Goal: Task Accomplishment & Management: Manage account settings

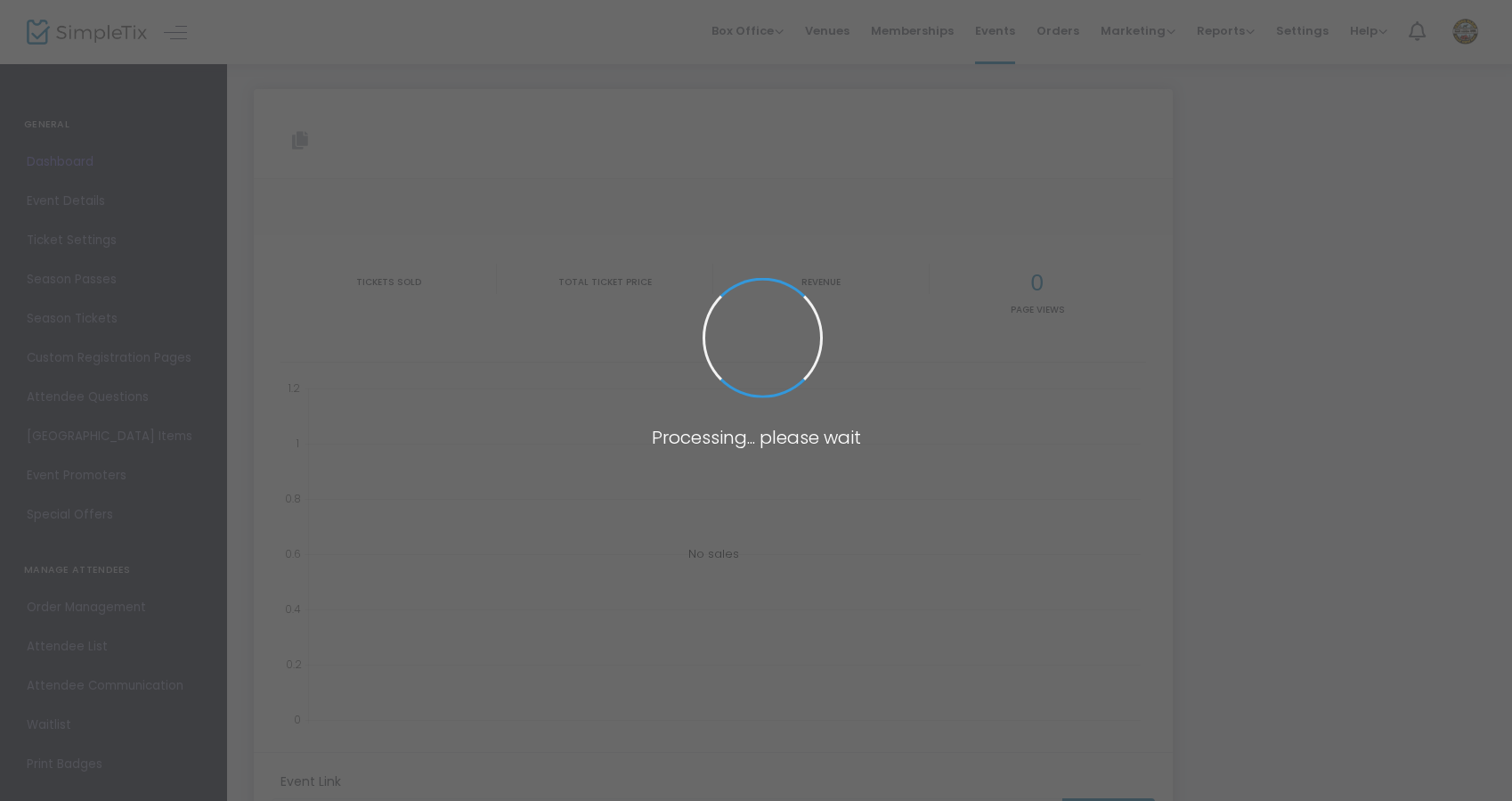
type input "[URL][DOMAIN_NAME]"
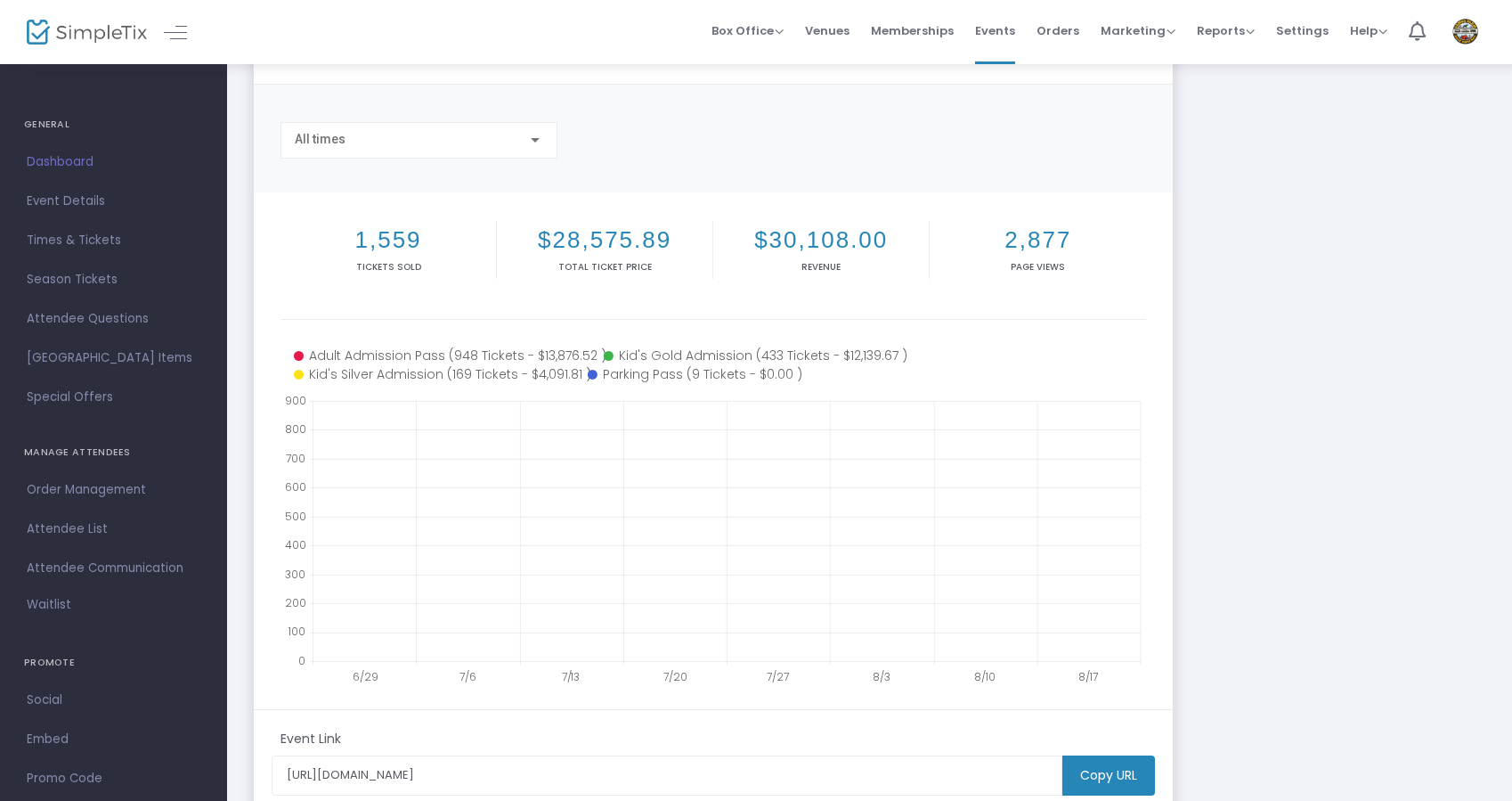
scroll to position [105, 0]
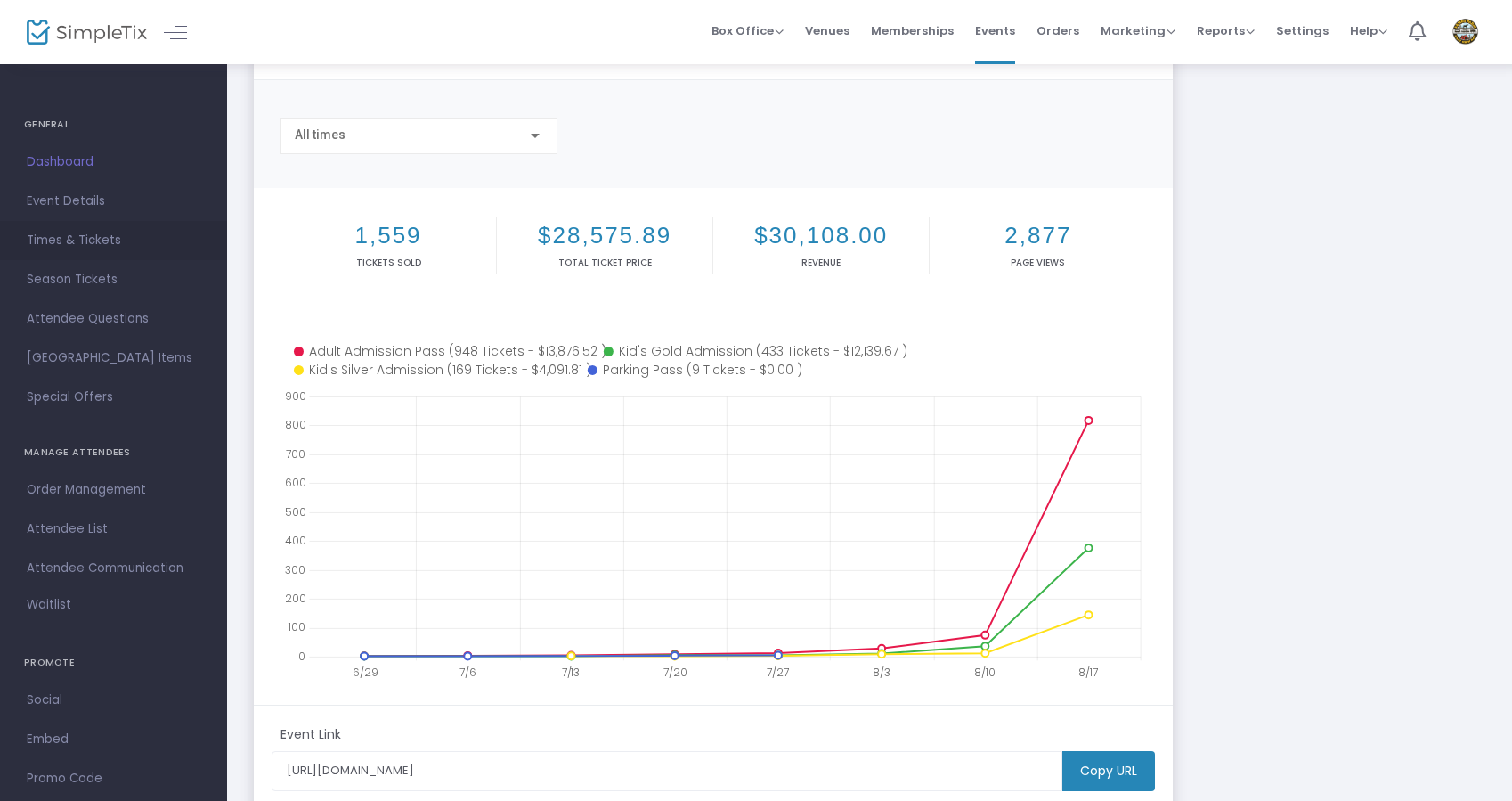
click at [141, 241] on span "Times & Tickets" at bounding box center [114, 240] width 174 height 23
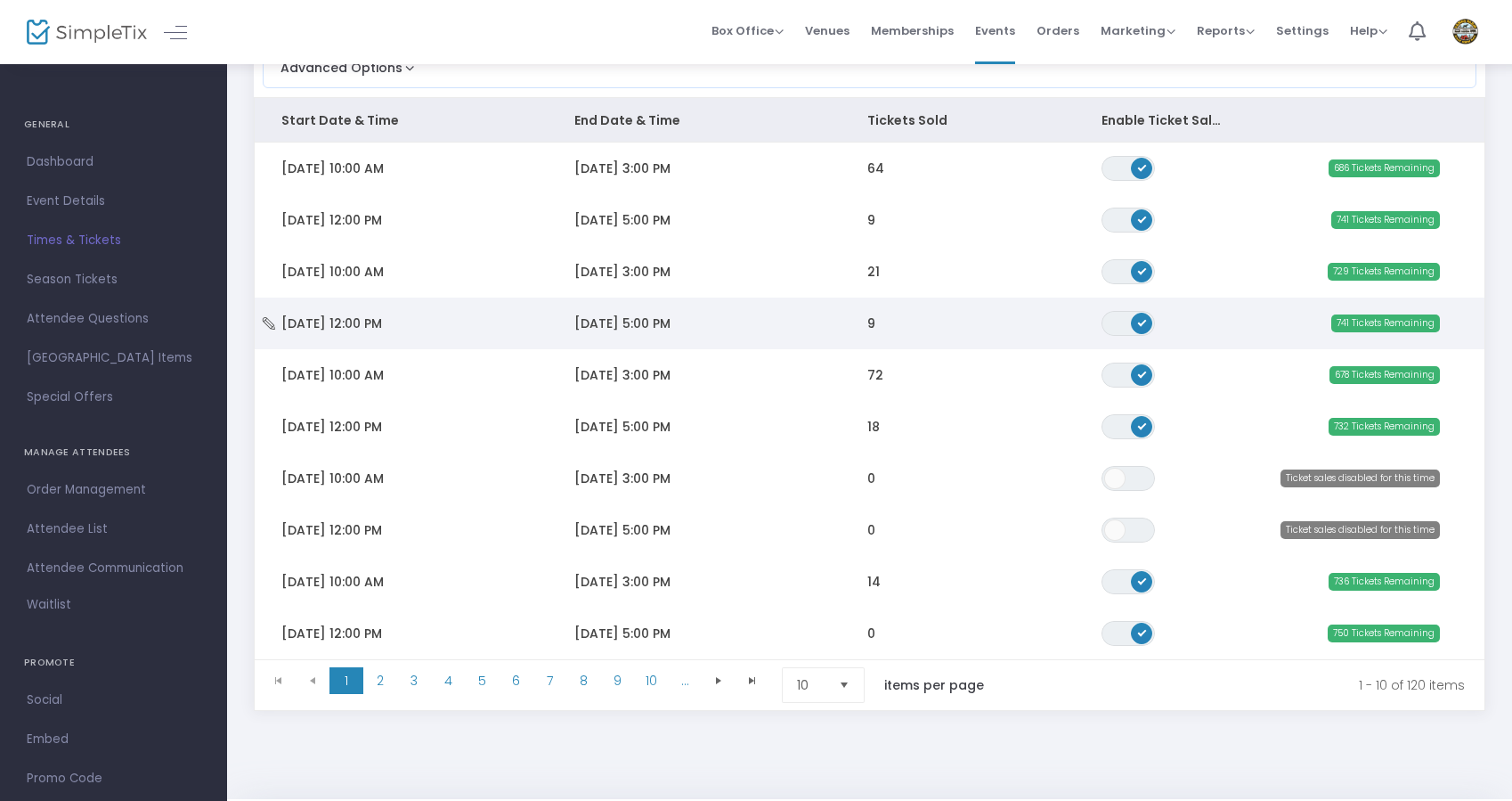
scroll to position [192, 0]
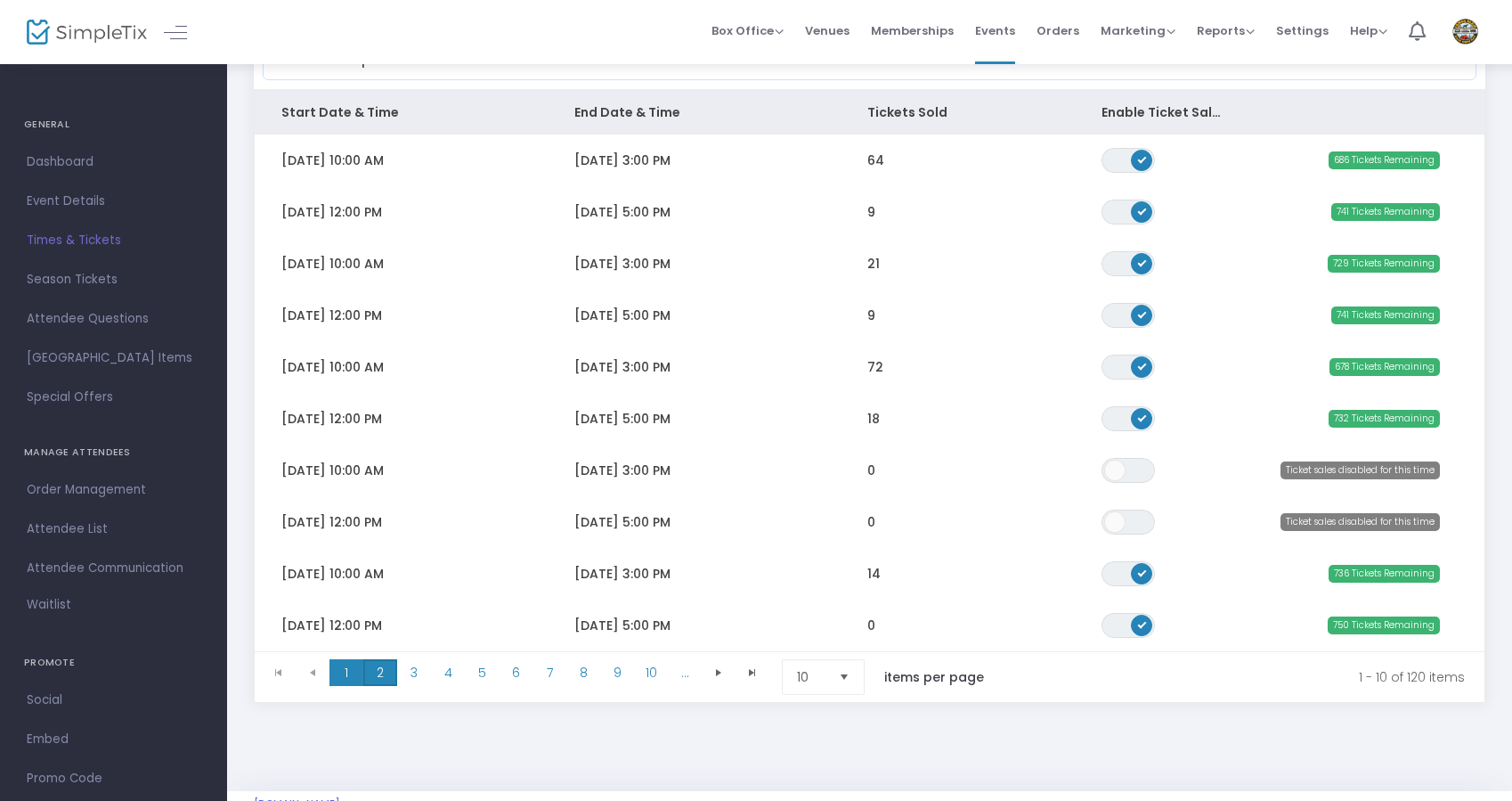
click at [390, 665] on span "2" at bounding box center [380, 672] width 34 height 27
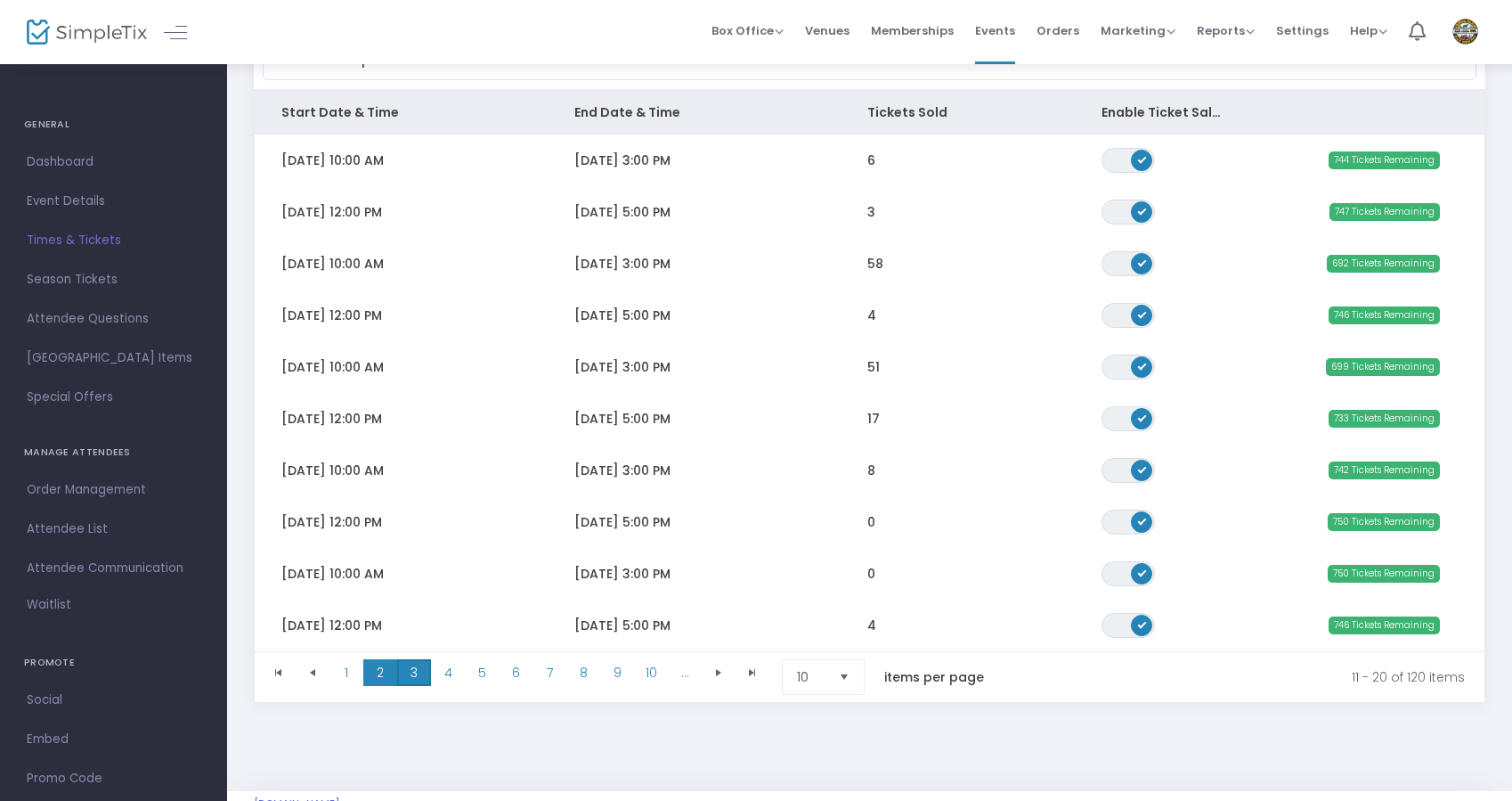
click at [417, 674] on span "3" at bounding box center [414, 672] width 34 height 27
click at [449, 681] on span "4" at bounding box center [447, 672] width 34 height 27
click at [484, 663] on span "5" at bounding box center [482, 672] width 34 height 27
click at [517, 671] on span "6" at bounding box center [516, 672] width 34 height 27
click at [542, 677] on span "7" at bounding box center [549, 672] width 34 height 27
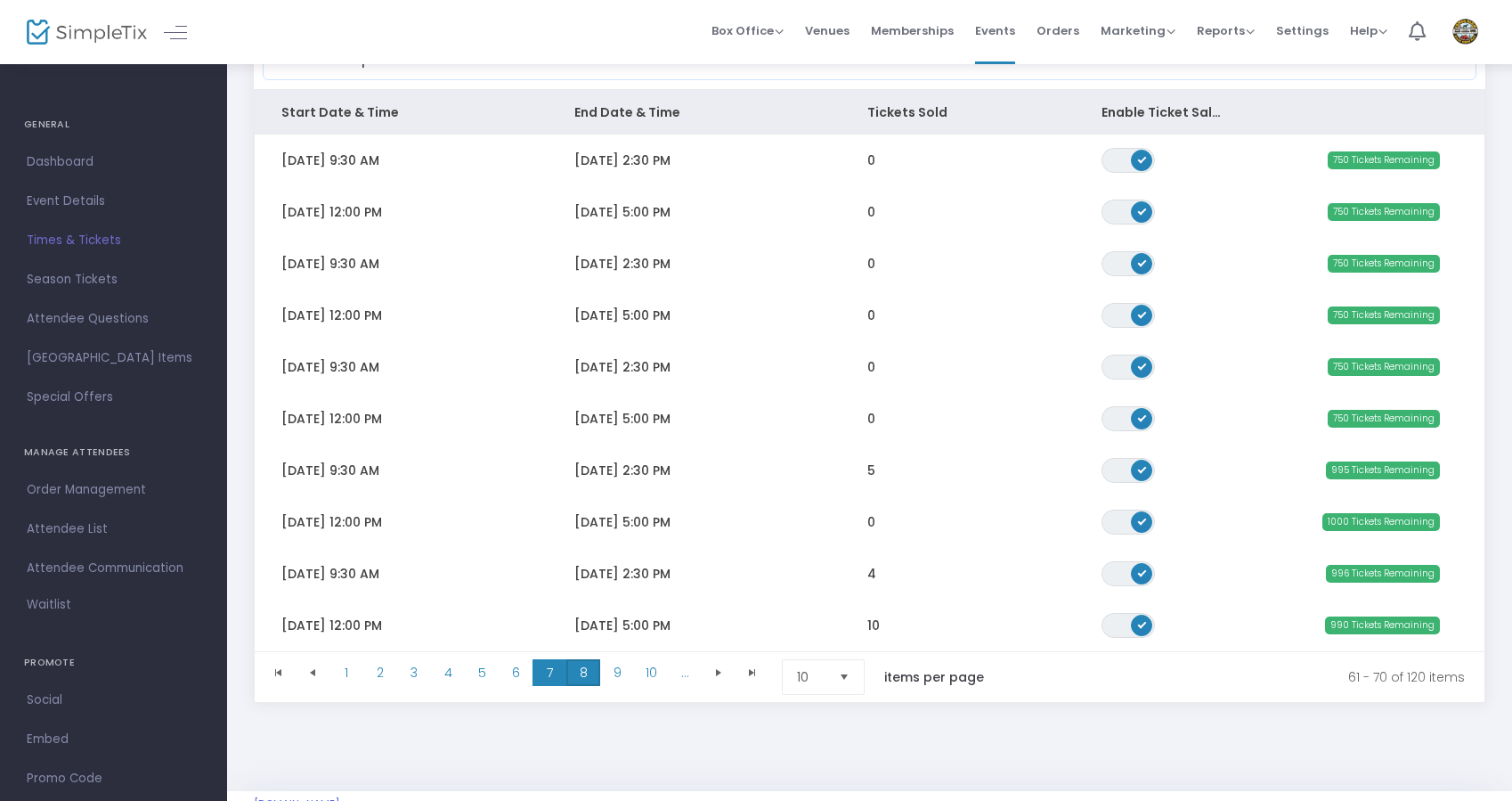
click at [582, 676] on span "8" at bounding box center [584, 672] width 34 height 27
click at [613, 676] on span "9" at bounding box center [617, 672] width 34 height 27
click at [347, 670] on span "1" at bounding box center [347, 672] width 34 height 27
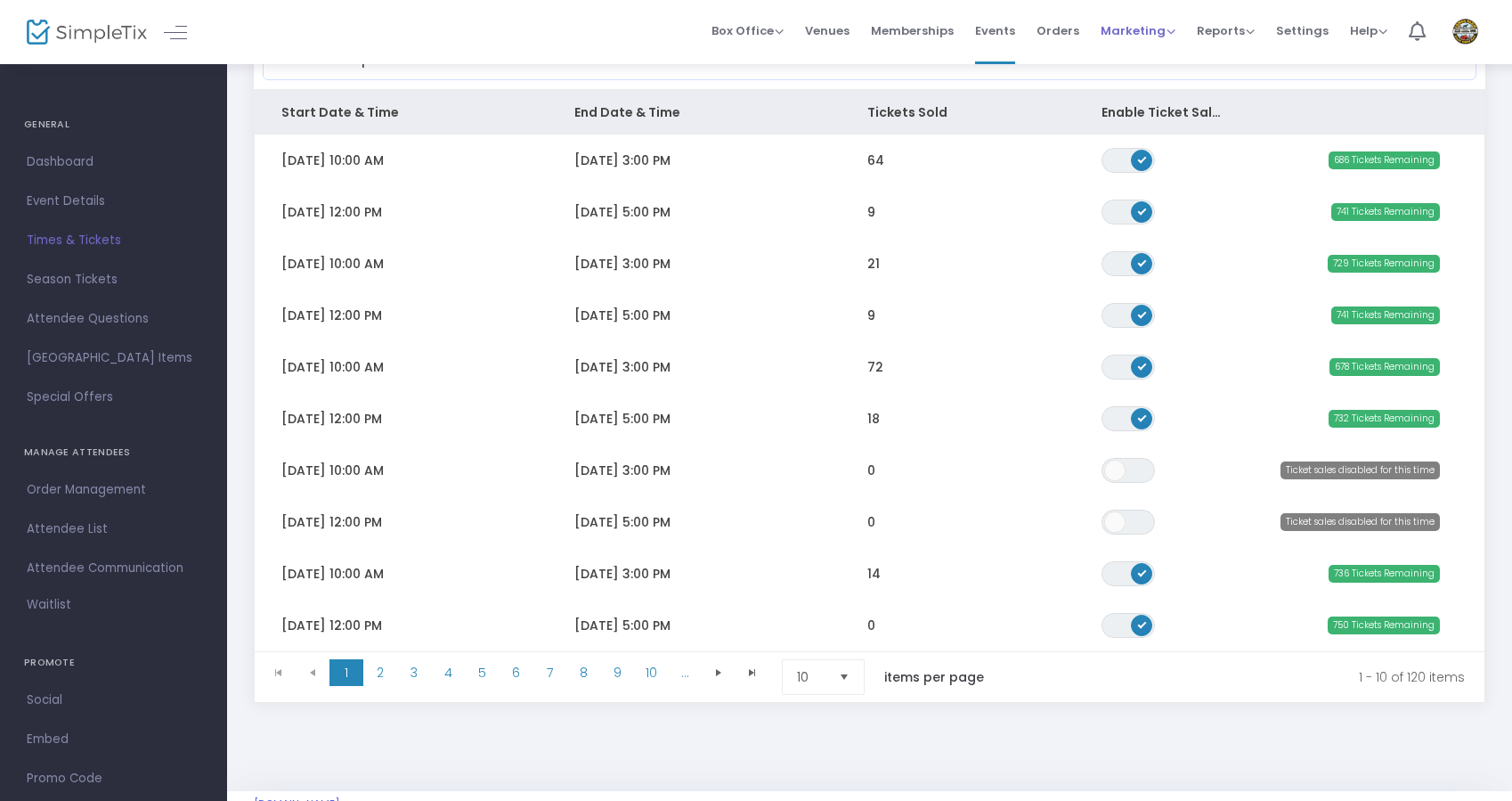
click at [1141, 28] on span "Marketing" at bounding box center [1139, 31] width 75 height 17
click at [1143, 52] on li "Promo Codes" at bounding box center [1172, 59] width 142 height 35
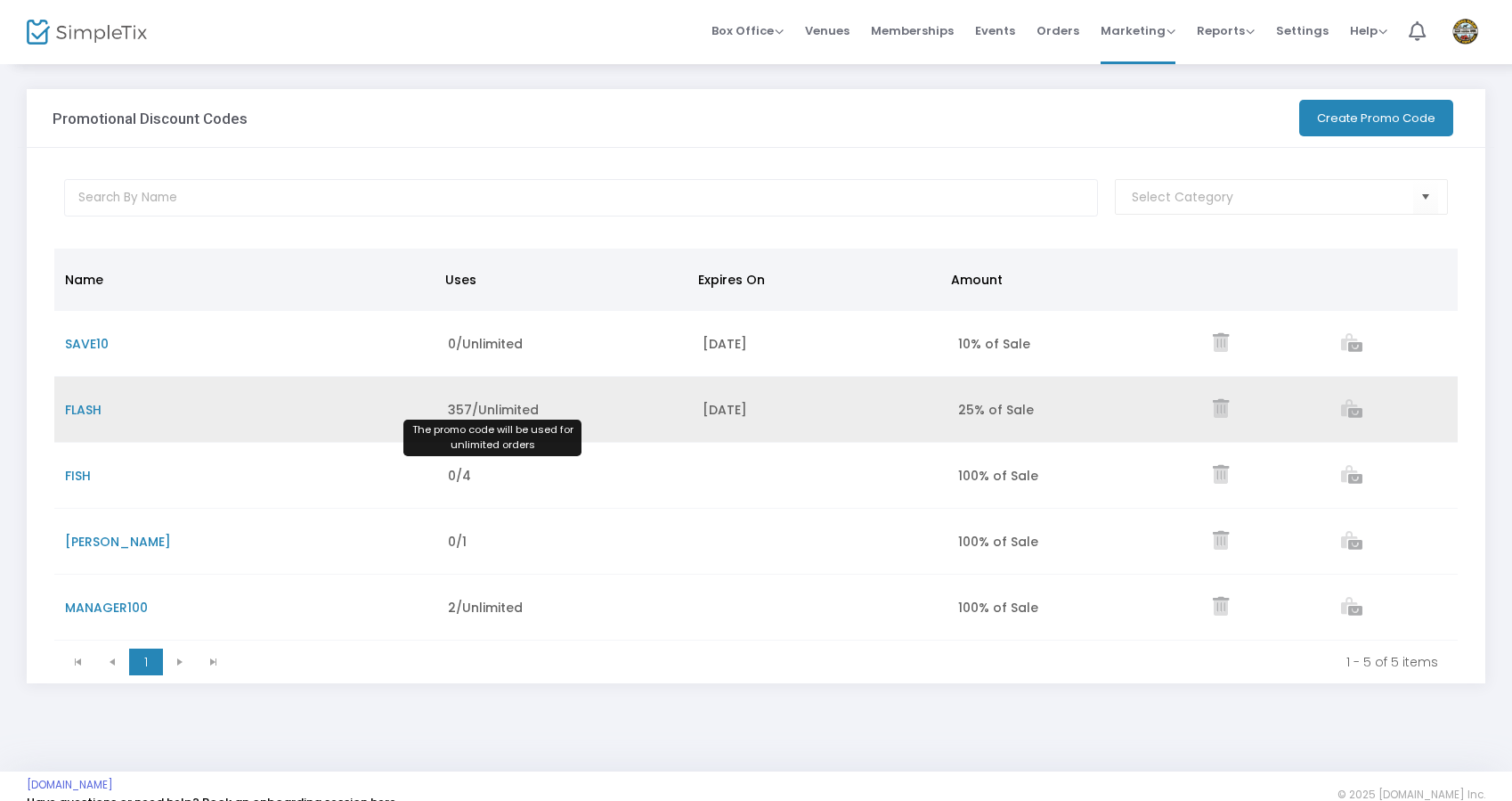
click at [488, 412] on span "357/Unlimited" at bounding box center [494, 410] width 91 height 18
